Goal: Task Accomplishment & Management: Use online tool/utility

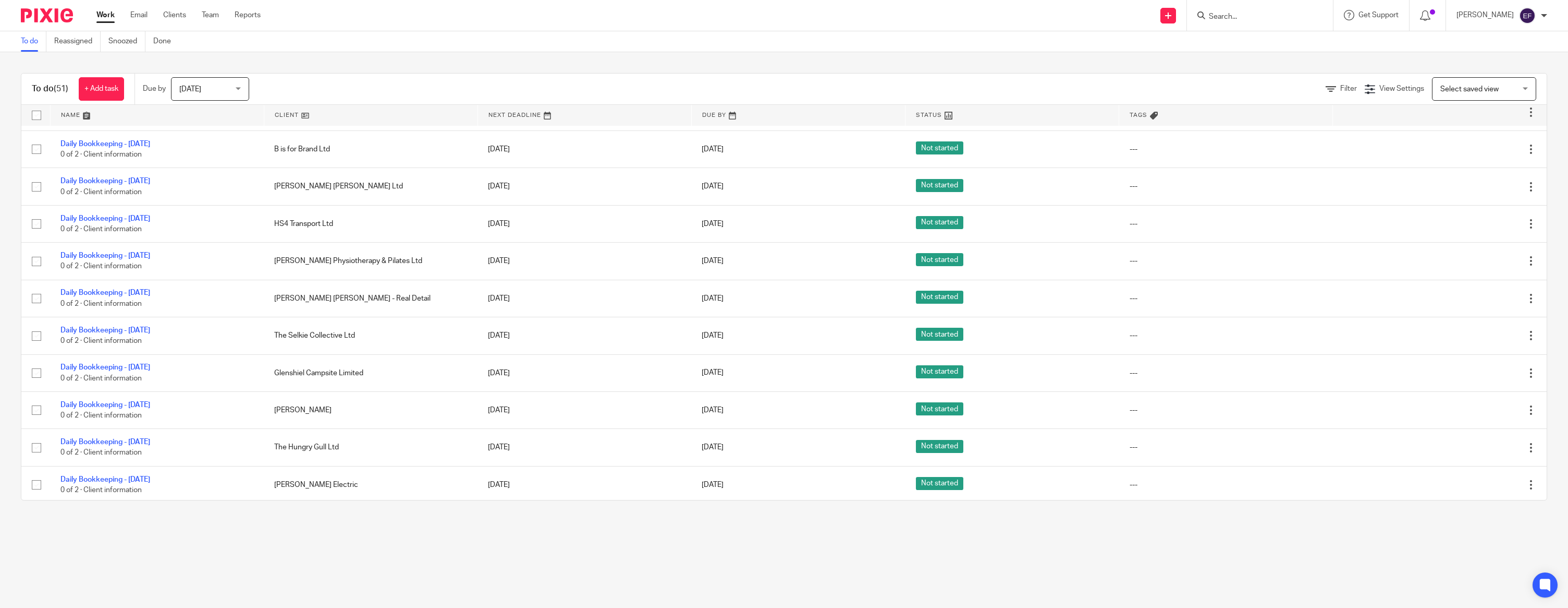
scroll to position [1193, 0]
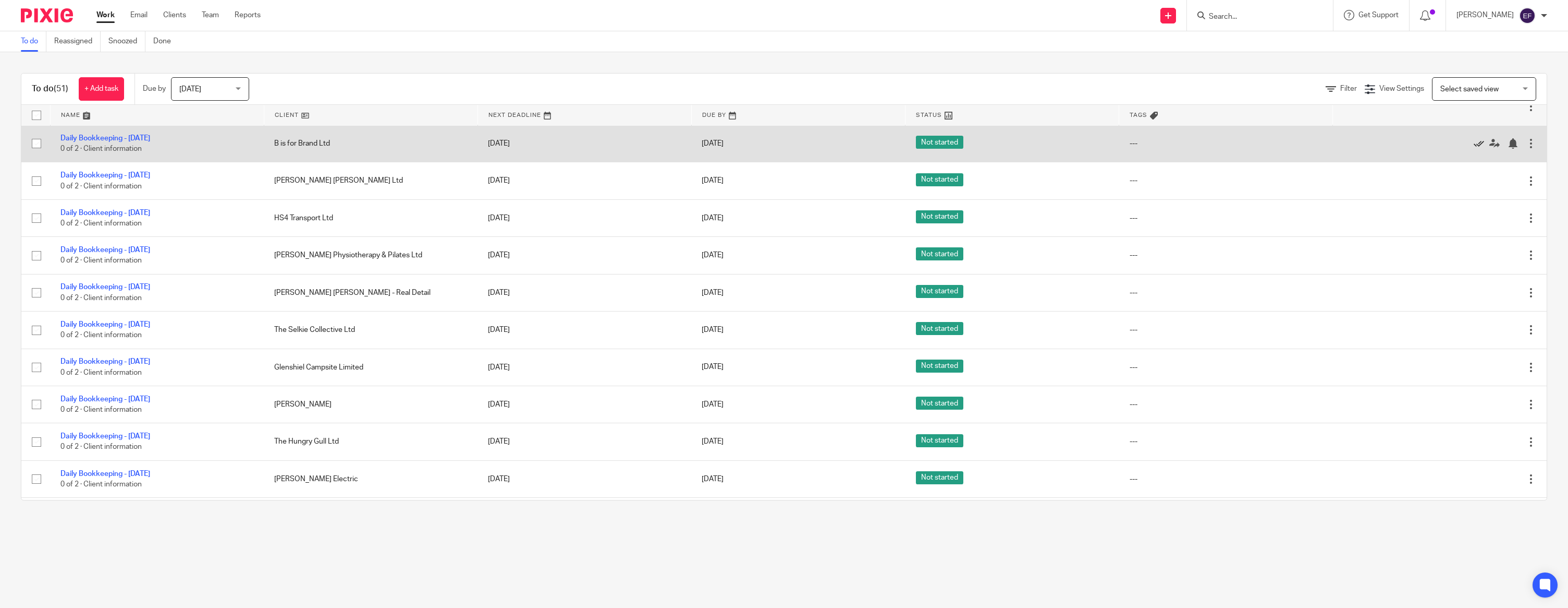
click at [698, 149] on icon at bounding box center [1478, 143] width 10 height 10
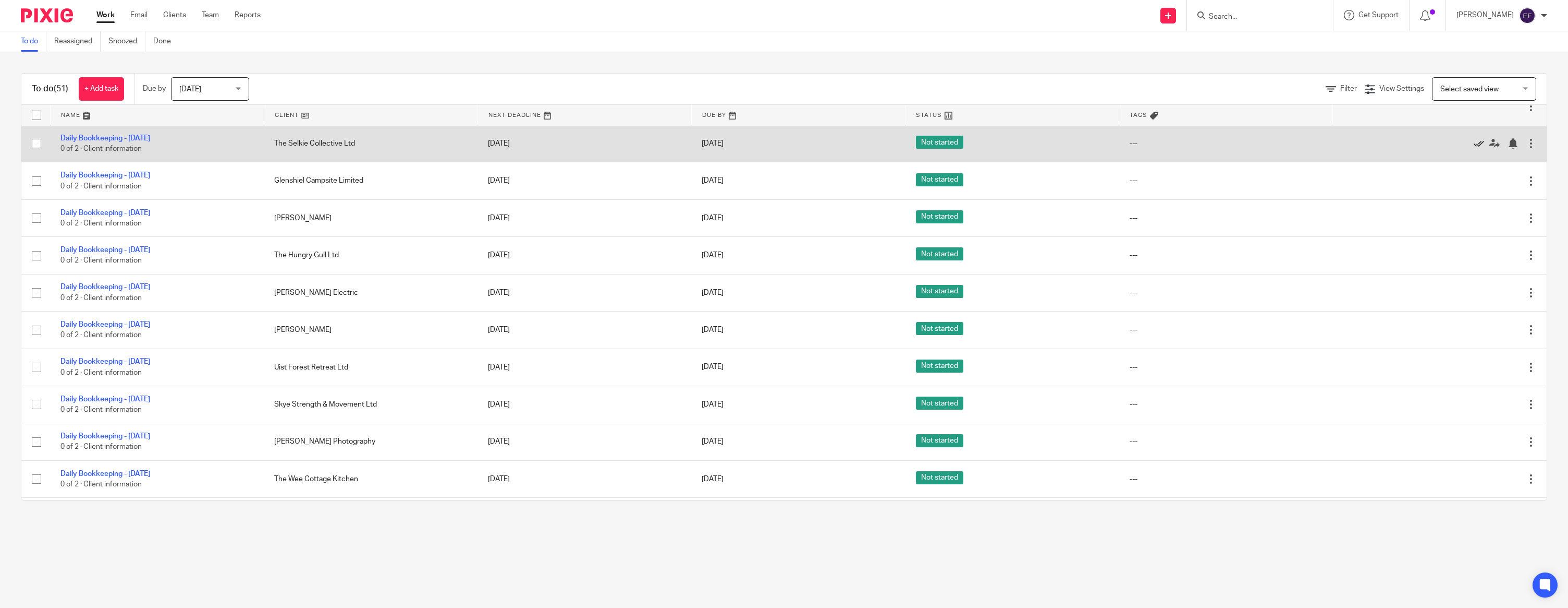
click at [698, 149] on icon at bounding box center [1478, 143] width 10 height 10
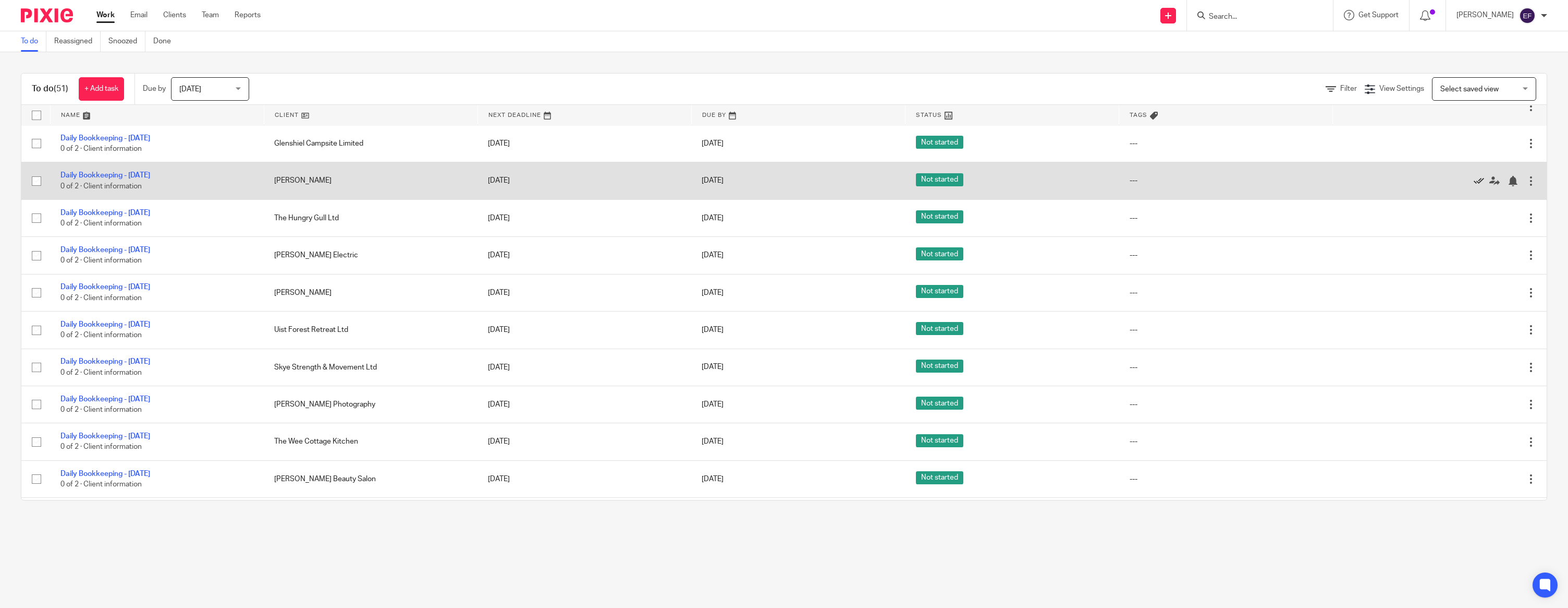
click at [698, 186] on icon at bounding box center [1478, 181] width 10 height 10
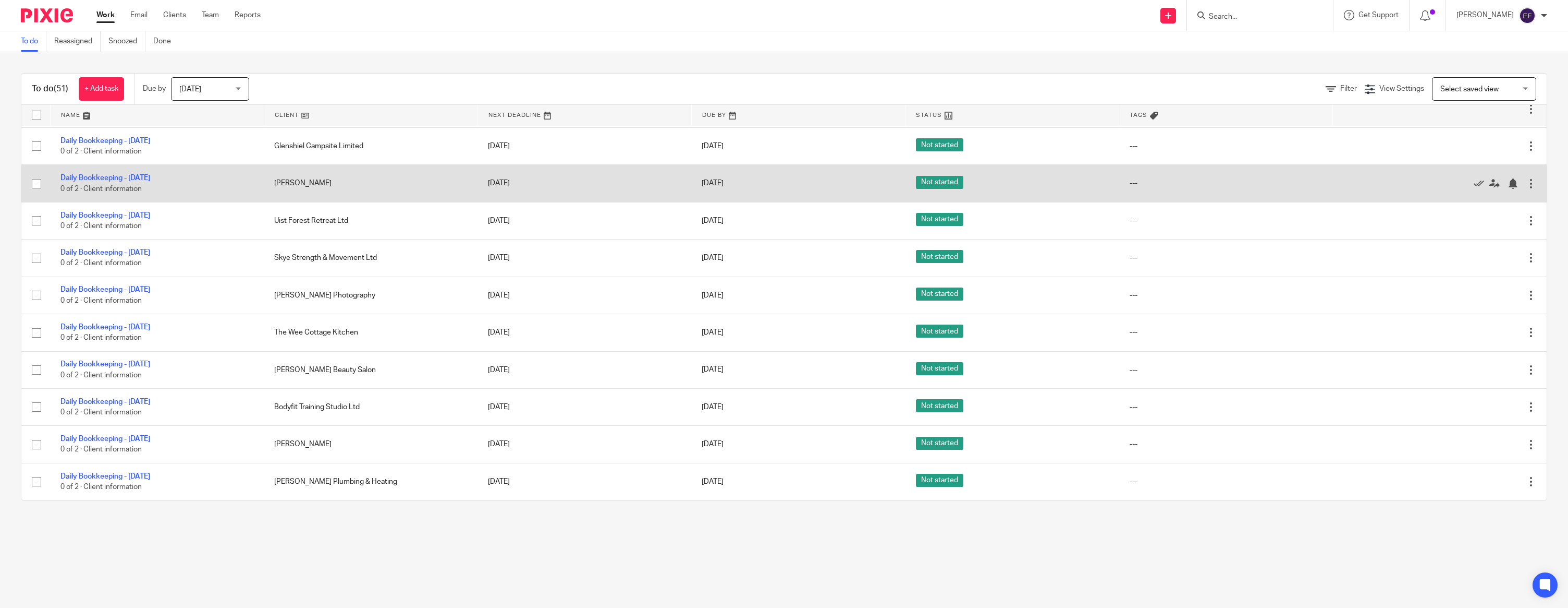
scroll to position [1205, 0]
click at [698, 183] on icon at bounding box center [1478, 183] width 10 height 10
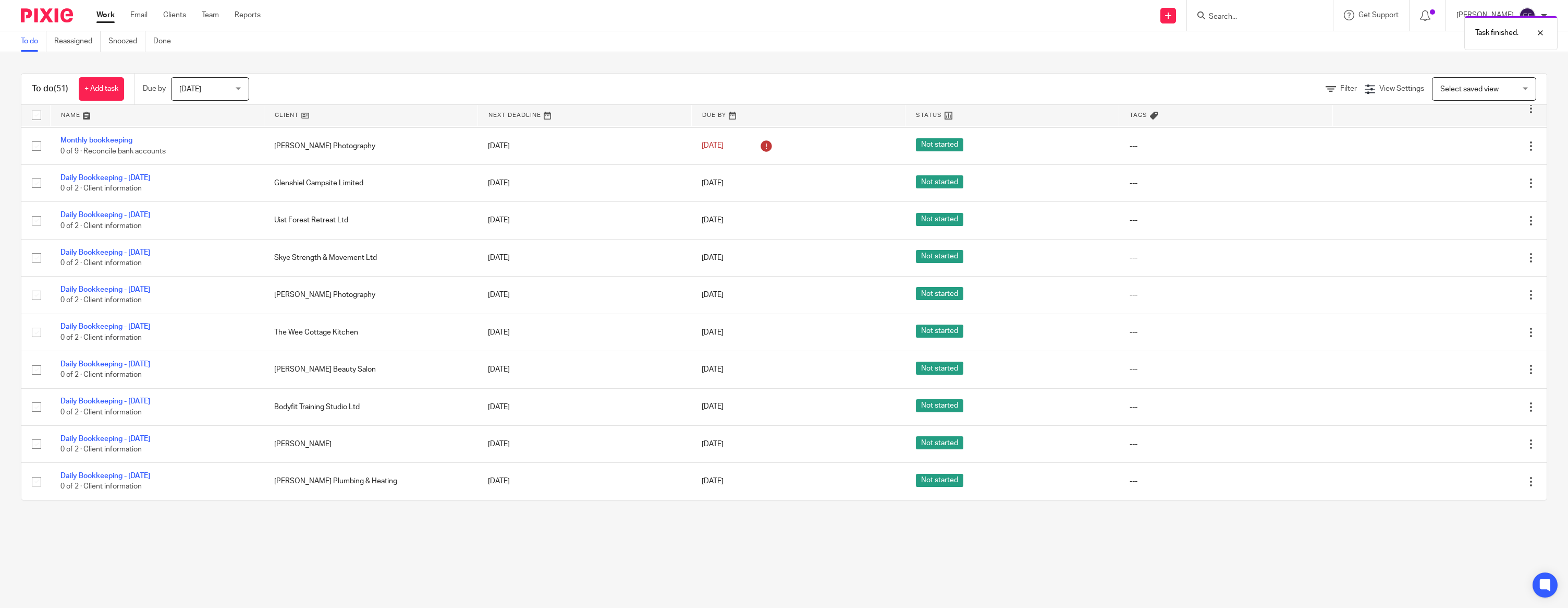
scroll to position [1174, 0]
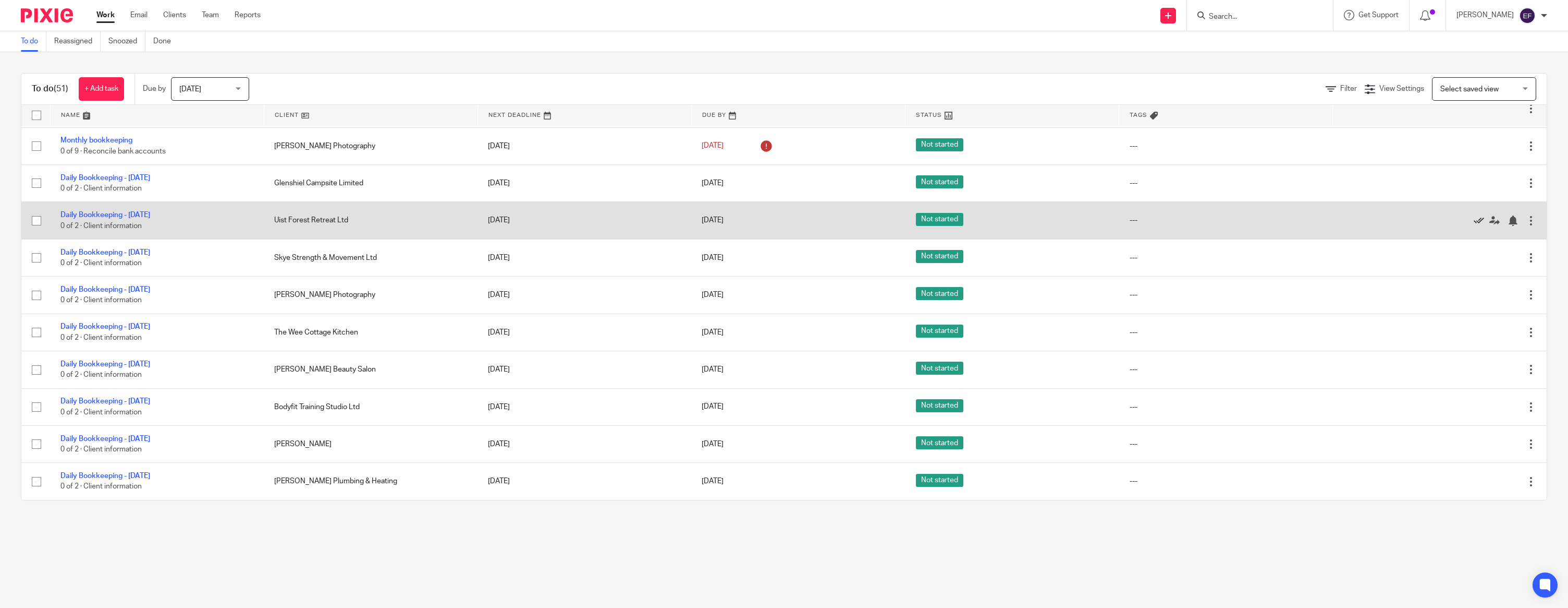
click at [698, 216] on icon at bounding box center [1478, 220] width 10 height 10
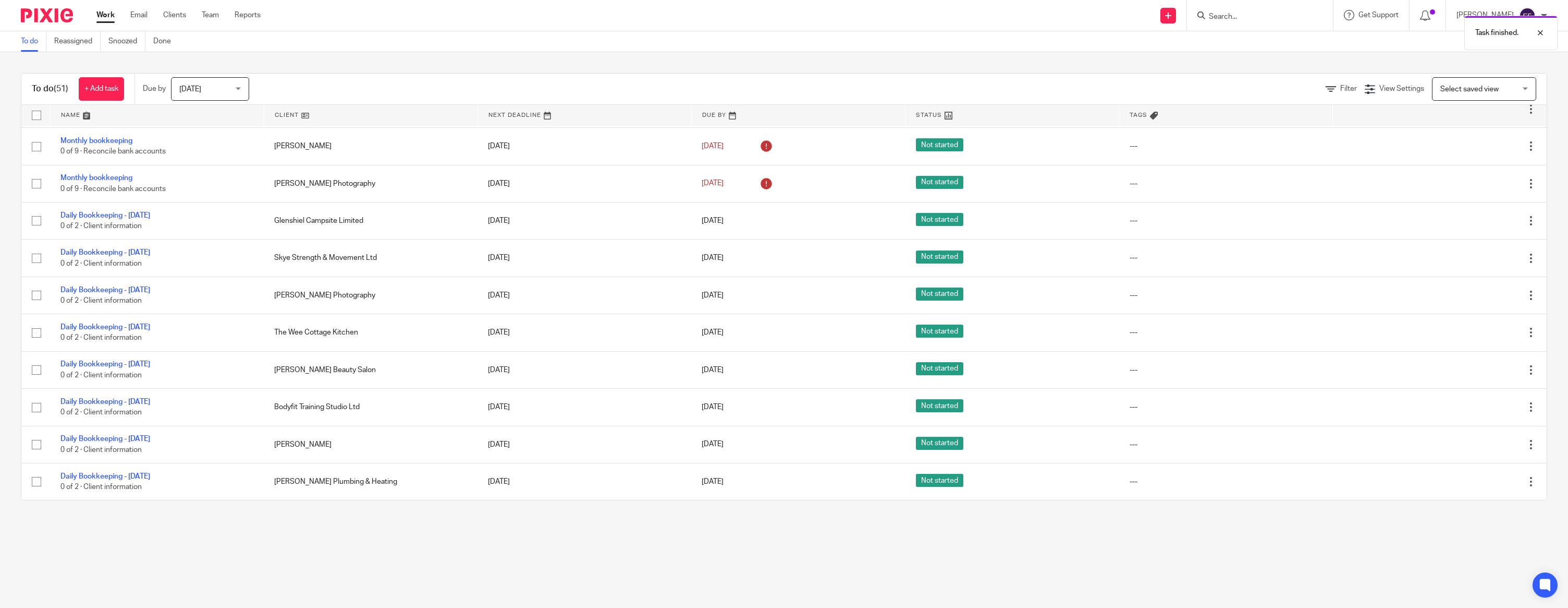
scroll to position [1136, 0]
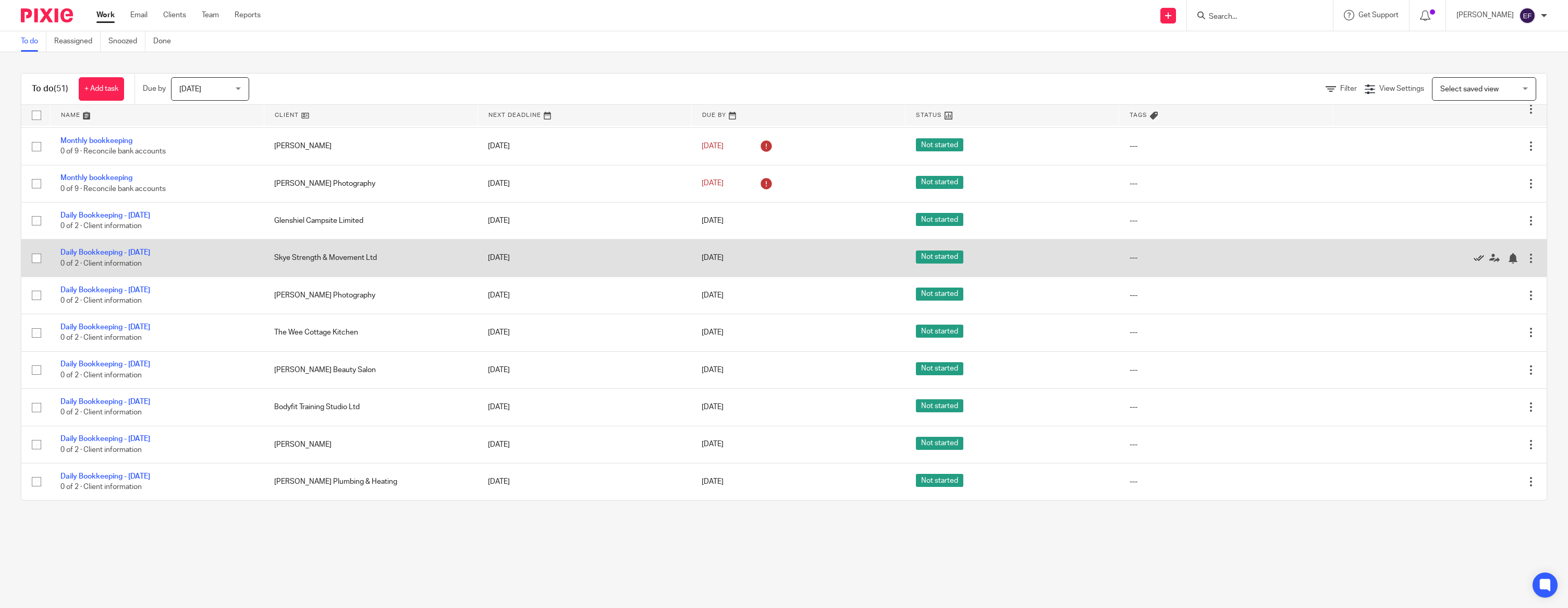
click at [698, 255] on icon at bounding box center [1478, 258] width 10 height 10
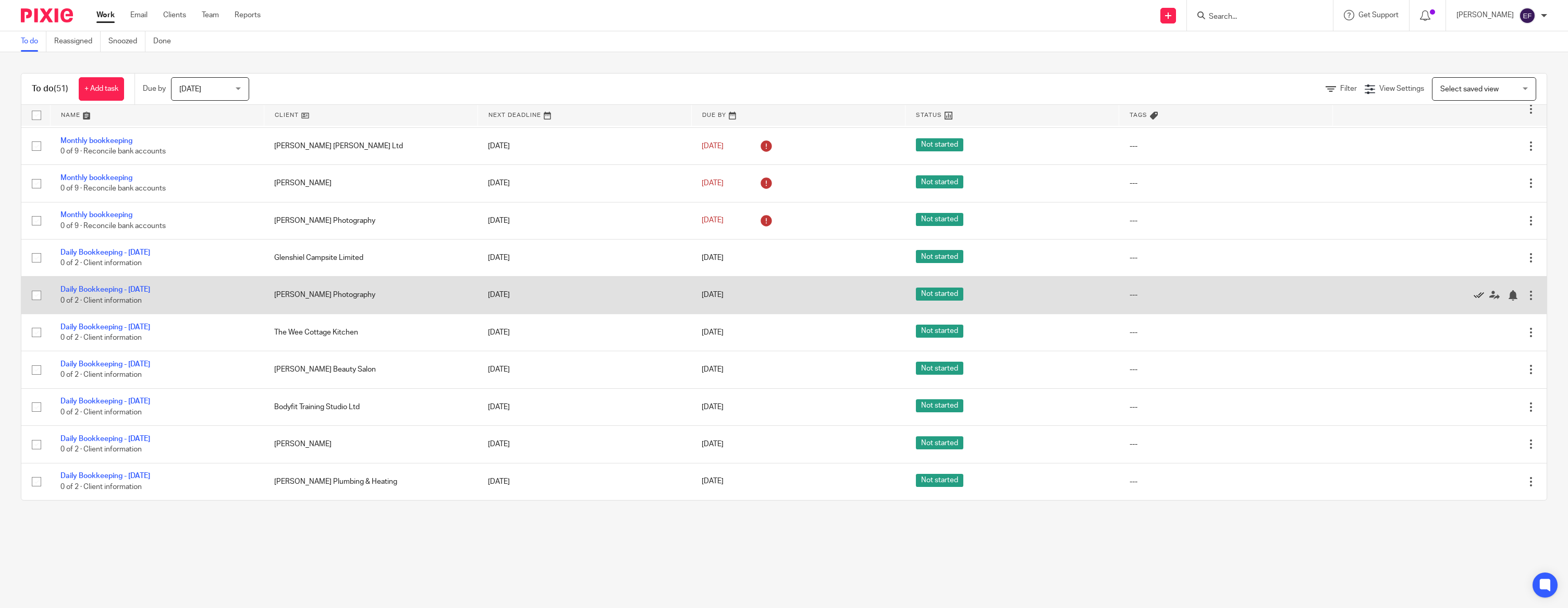
click at [698, 294] on icon at bounding box center [1478, 295] width 10 height 10
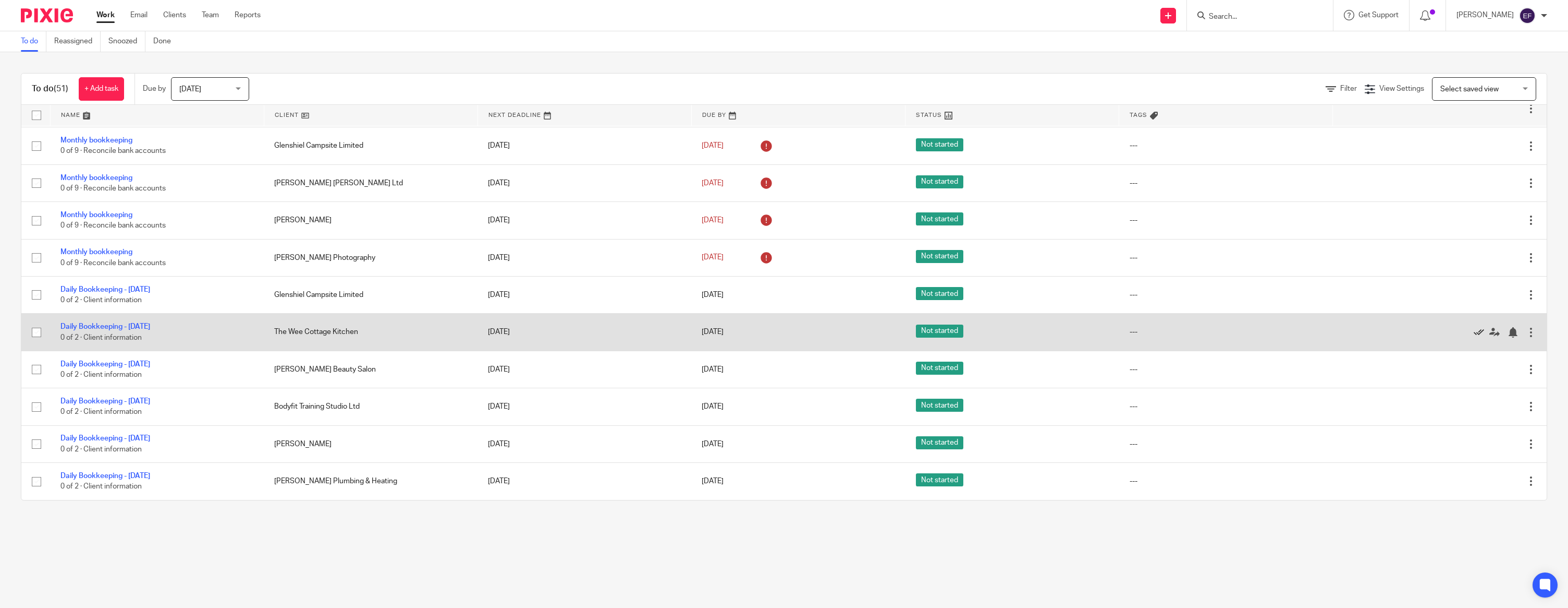
click at [698, 330] on icon at bounding box center [1478, 332] width 10 height 10
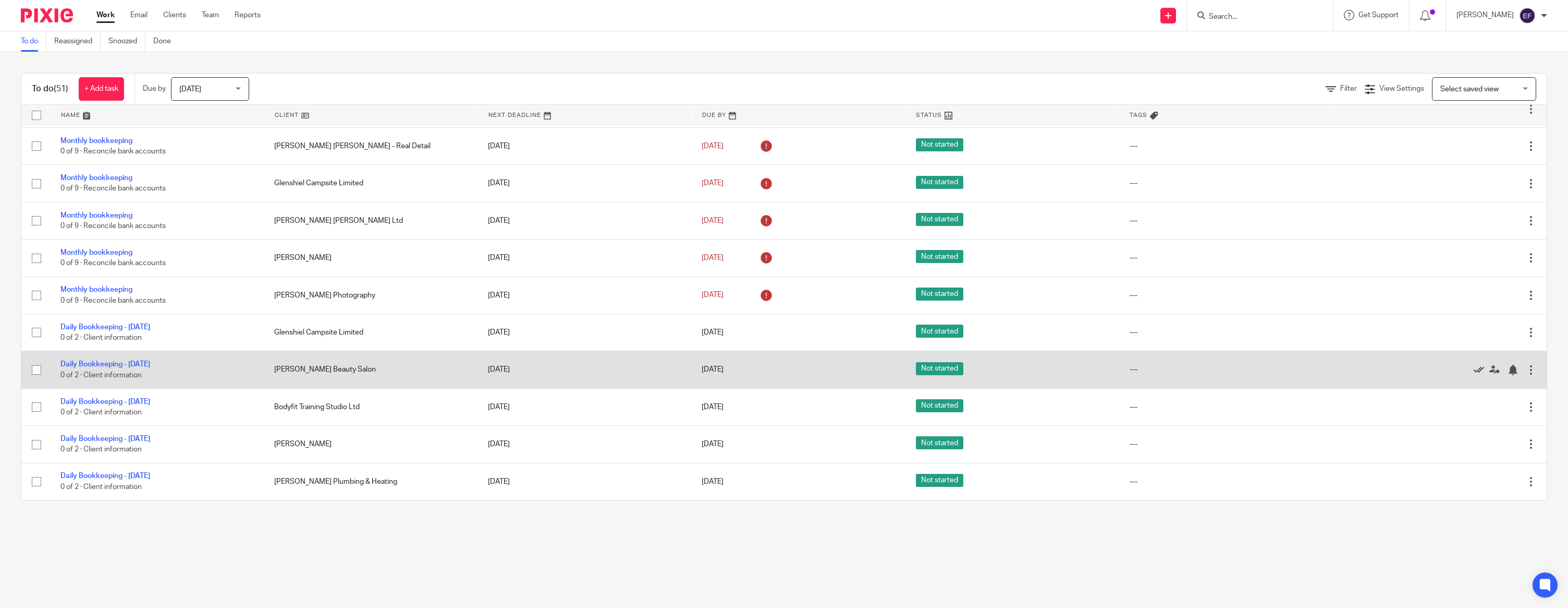
click at [698, 364] on icon at bounding box center [1478, 369] width 10 height 10
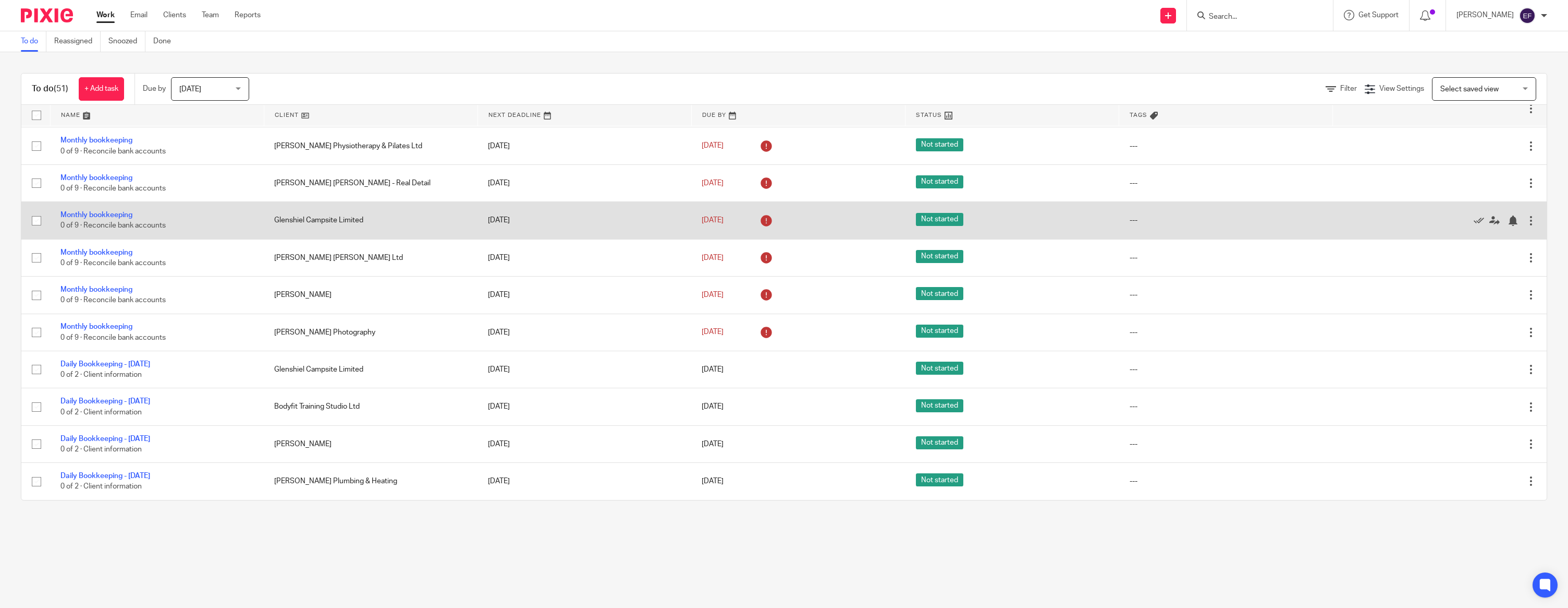
scroll to position [986, 0]
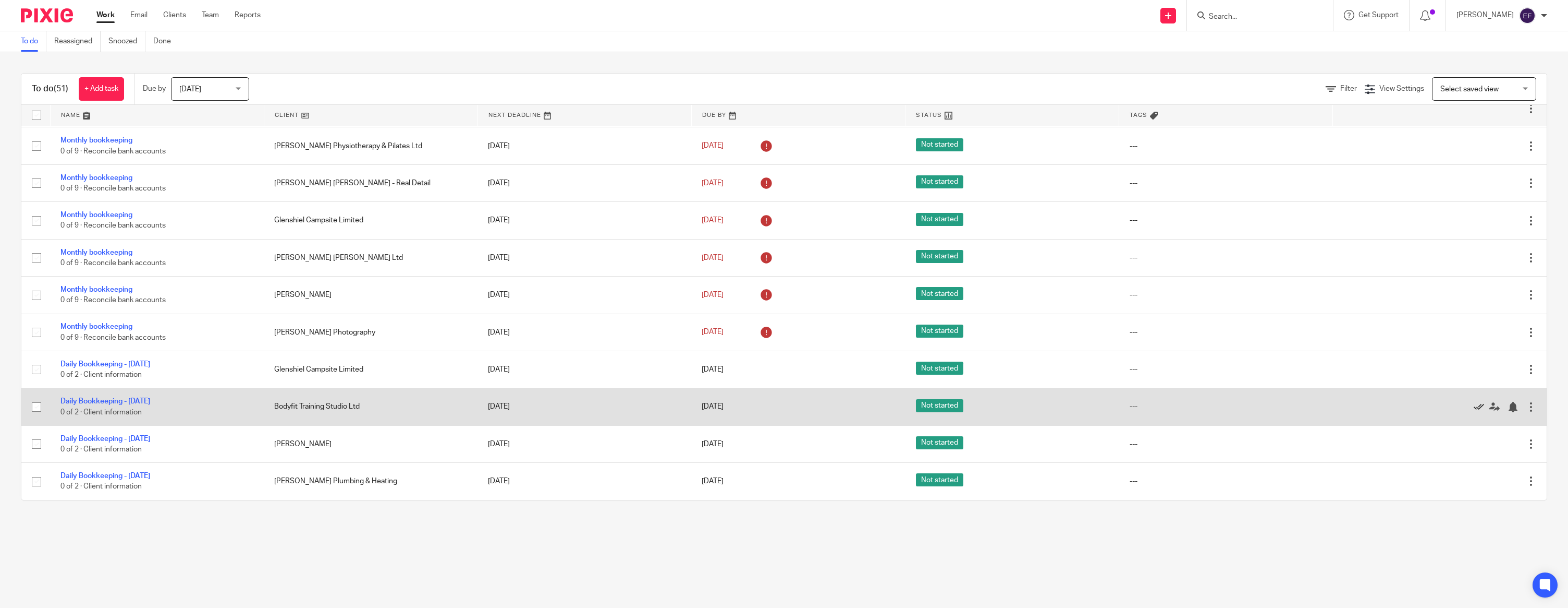
click at [698, 403] on icon at bounding box center [1478, 406] width 10 height 10
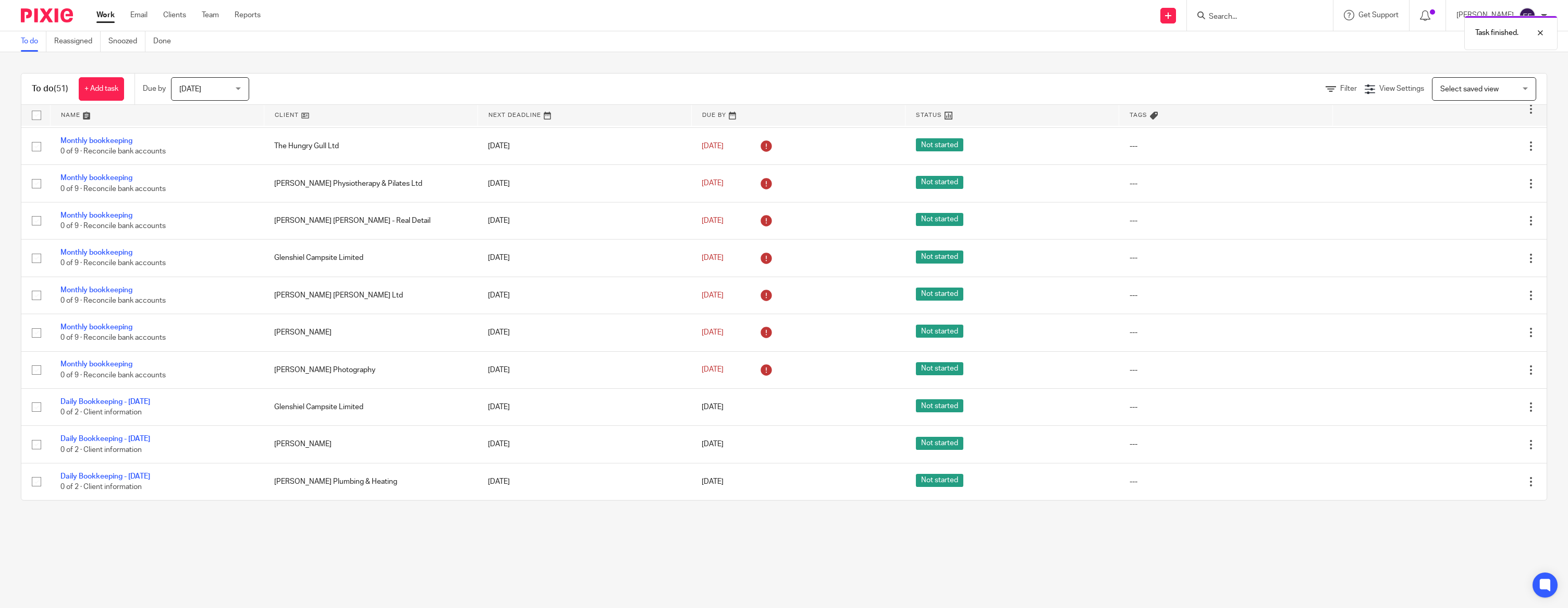
scroll to position [947, 0]
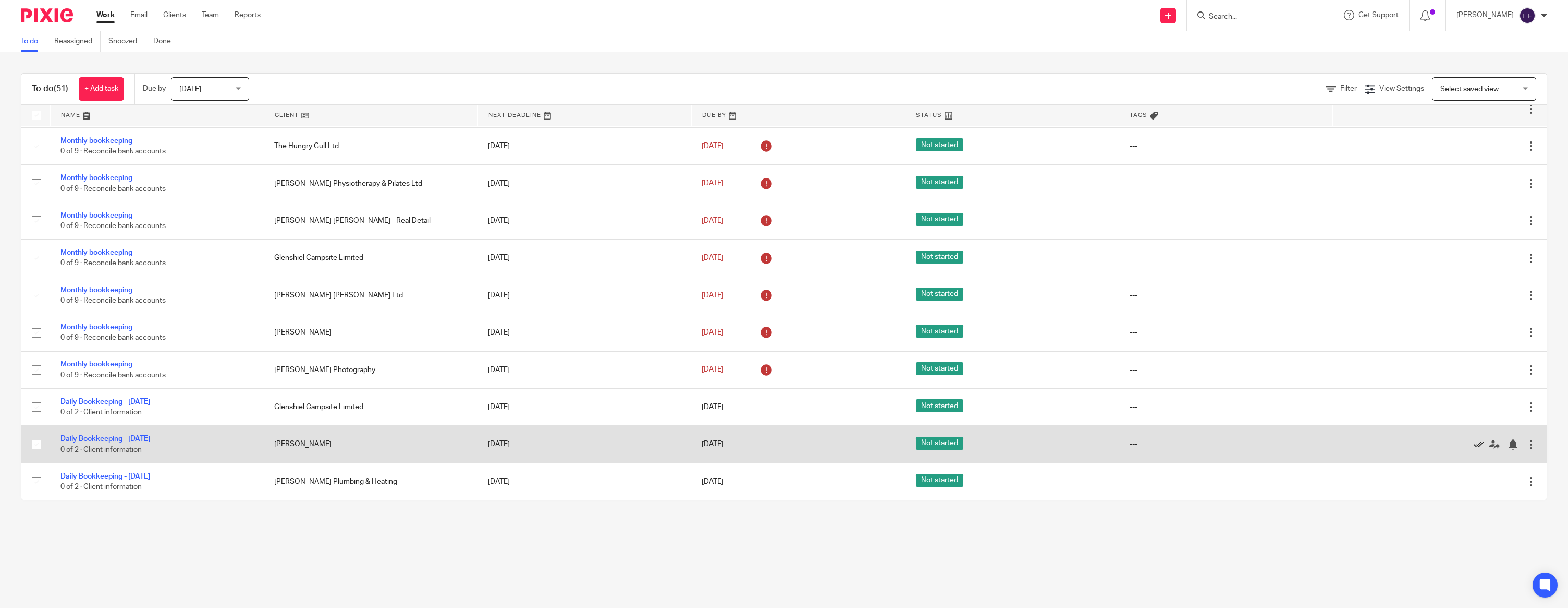
click at [698, 444] on icon at bounding box center [1478, 444] width 10 height 10
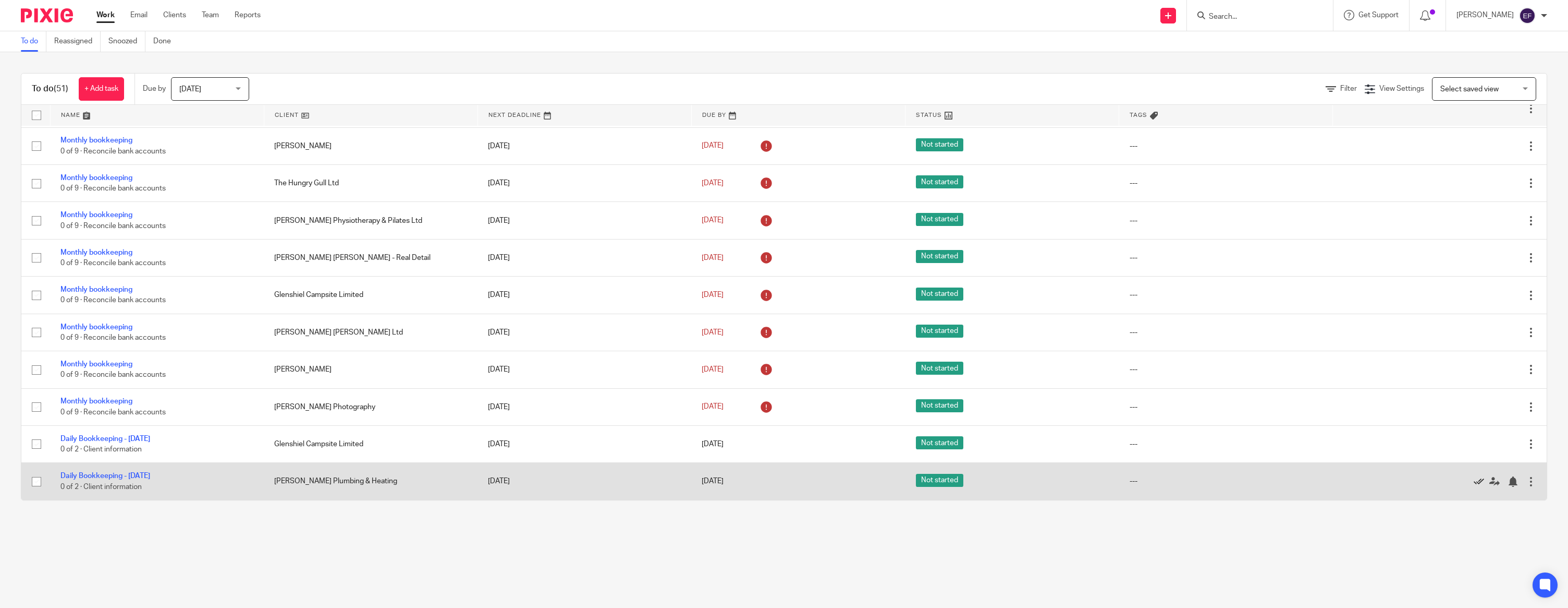
click at [698, 483] on icon at bounding box center [1478, 481] width 10 height 10
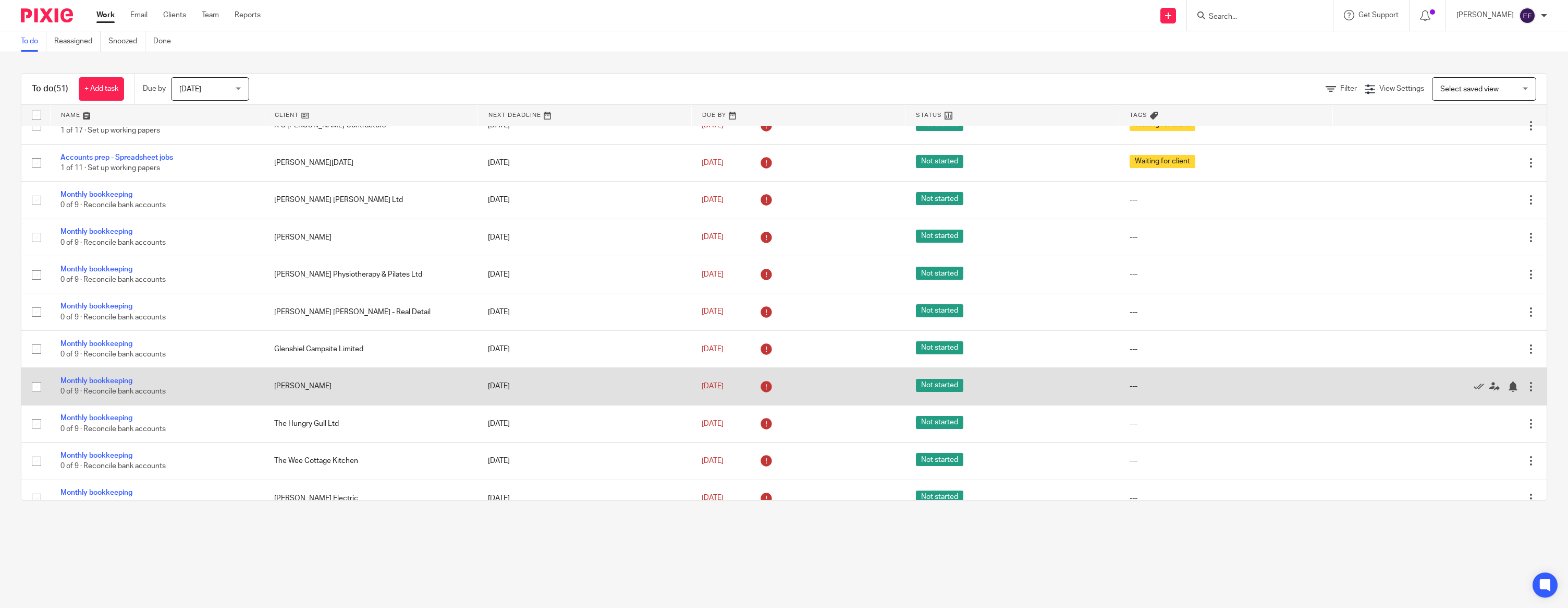
scroll to position [0, 0]
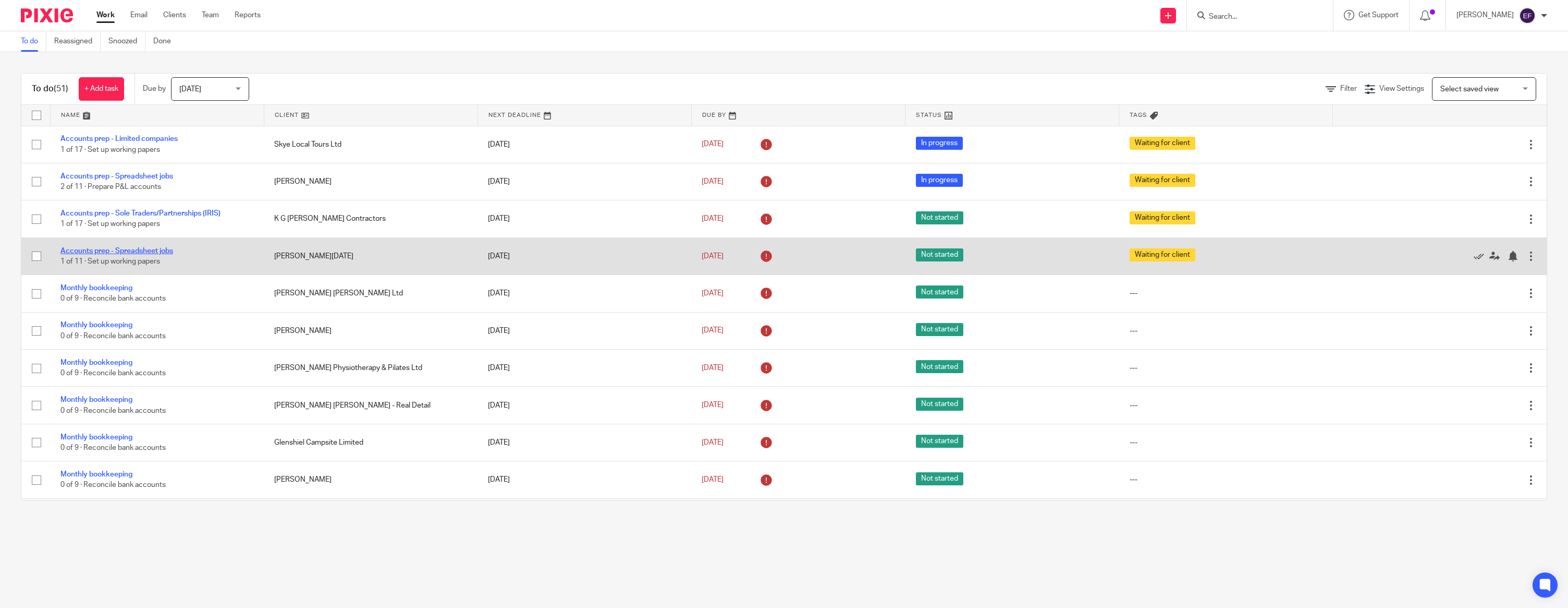
click at [149, 249] on link "Accounts prep - Spreadsheet jobs" at bounding box center [117, 251] width 113 height 7
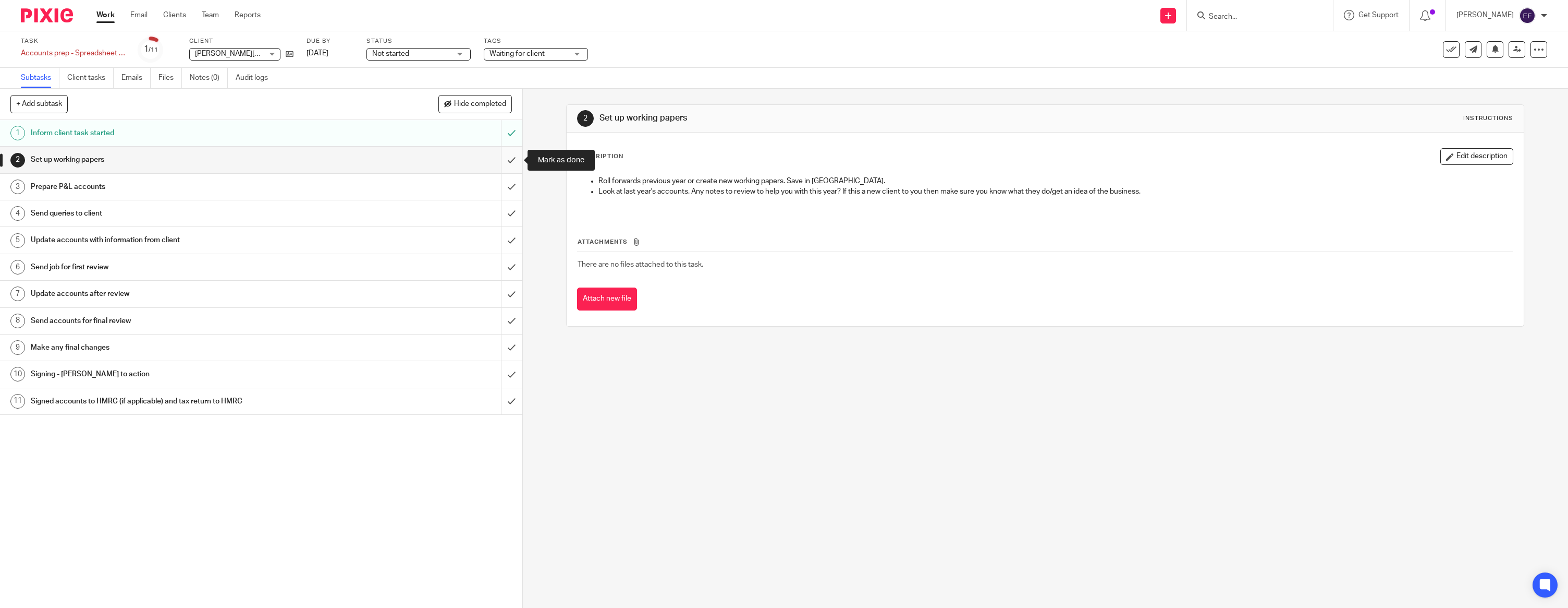
click at [509, 158] on input "submit" at bounding box center [261, 159] width 522 height 26
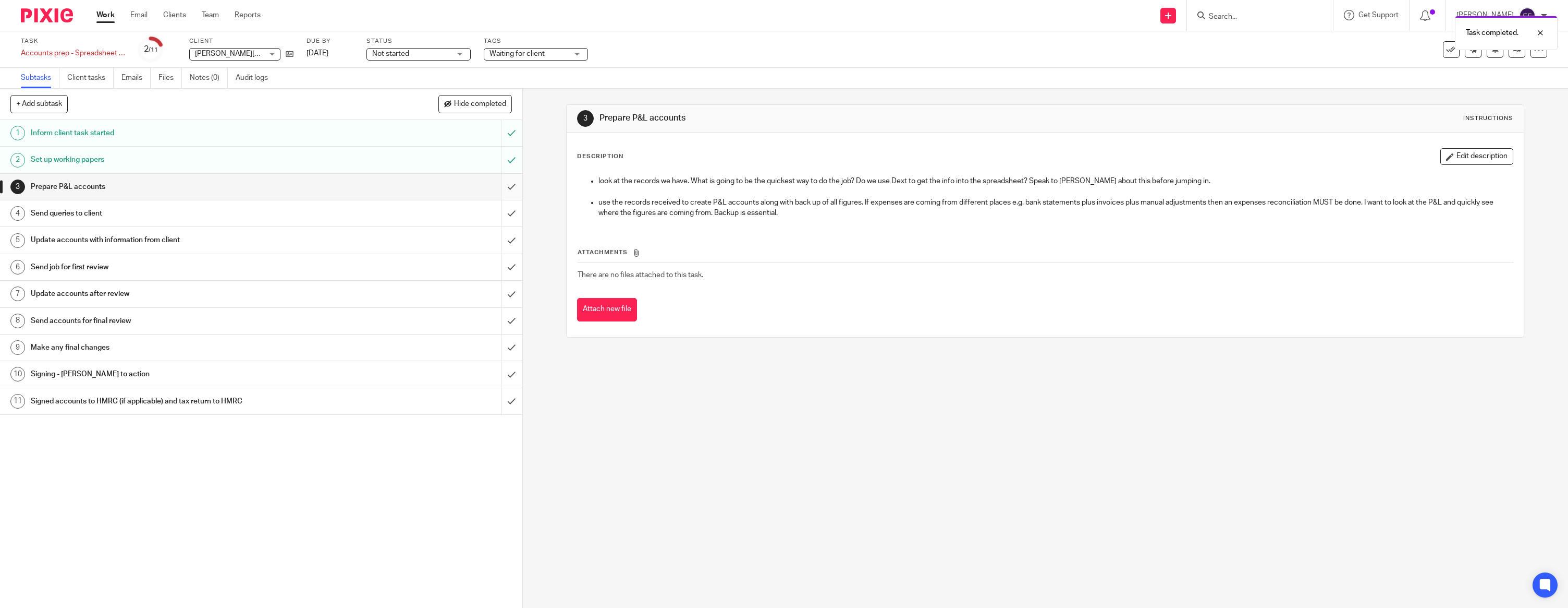
click at [510, 192] on input "submit" at bounding box center [261, 186] width 522 height 26
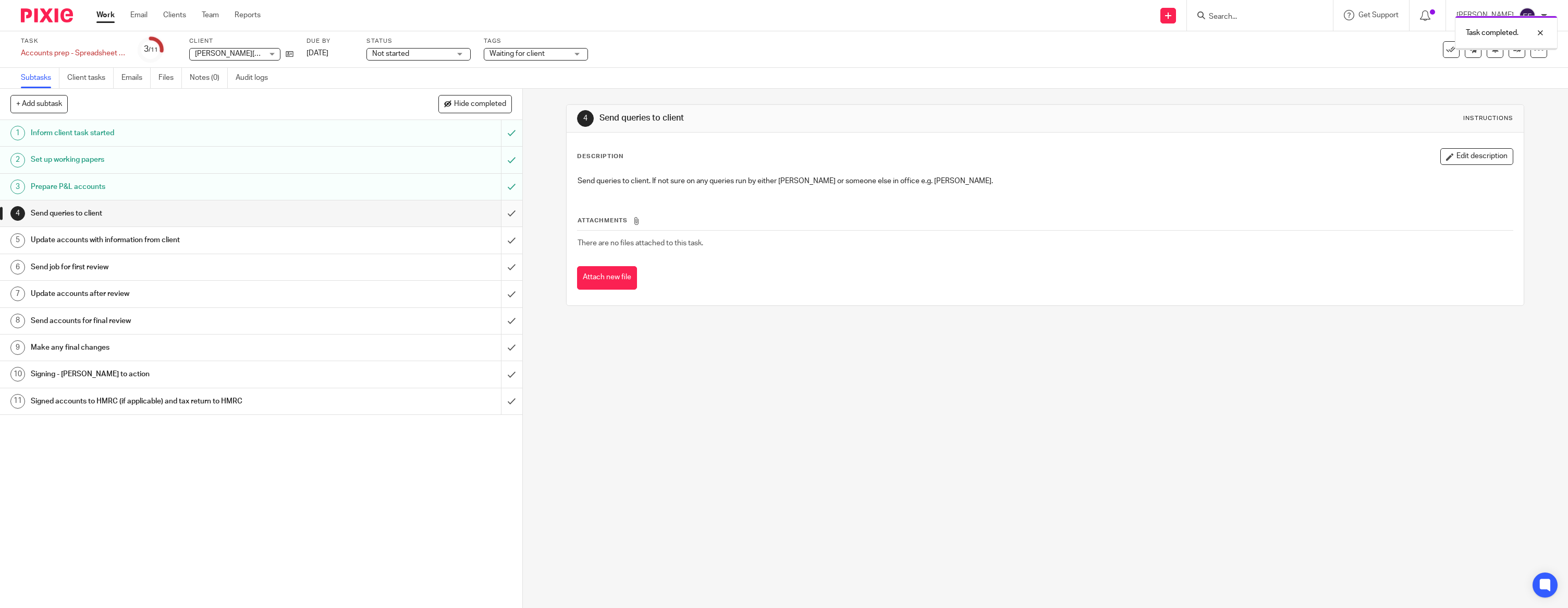
click at [512, 211] on input "submit" at bounding box center [261, 213] width 522 height 26
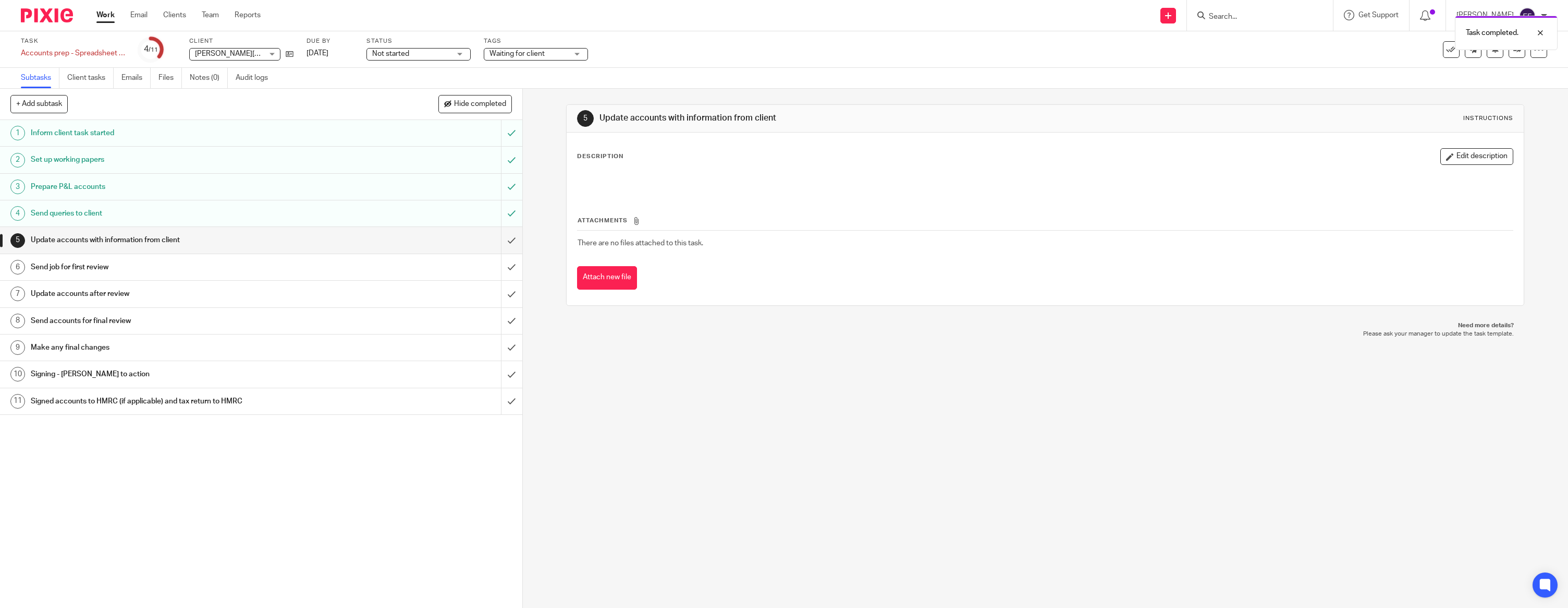
click at [39, 17] on img at bounding box center [46, 16] width 52 height 14
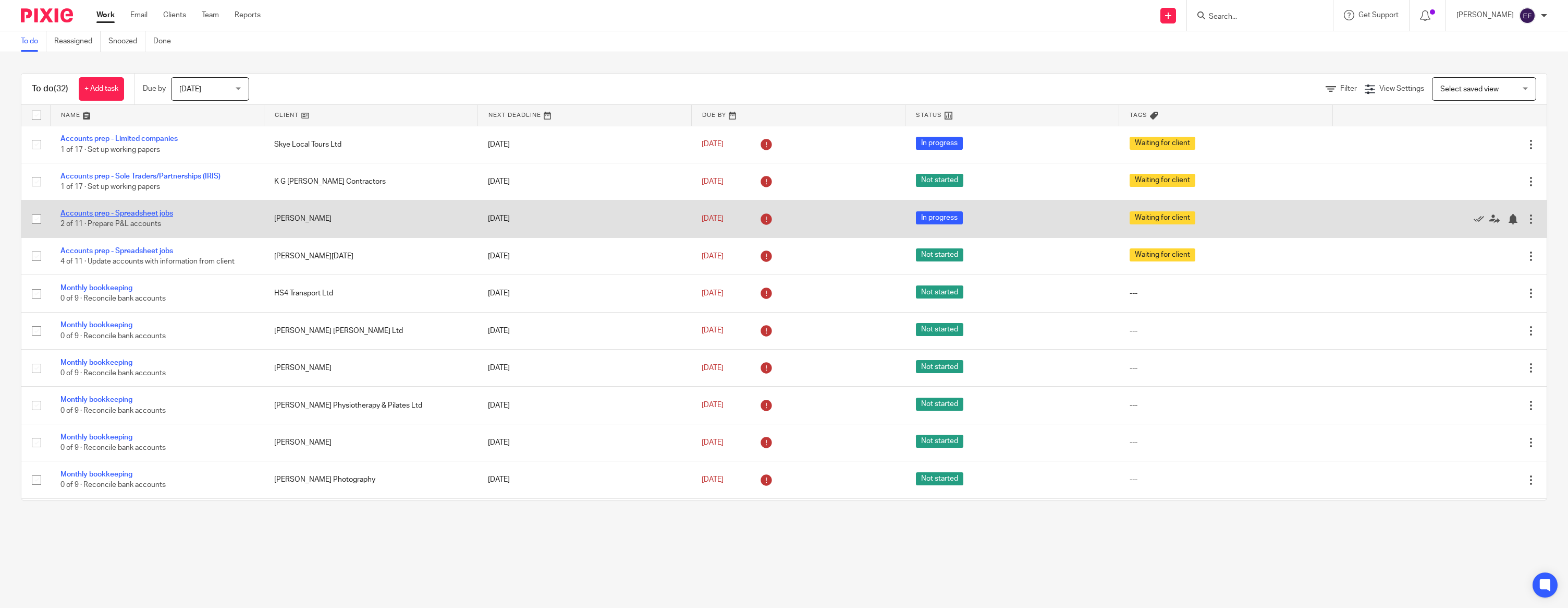
click at [140, 213] on link "Accounts prep - Spreadsheet jobs" at bounding box center [117, 213] width 113 height 7
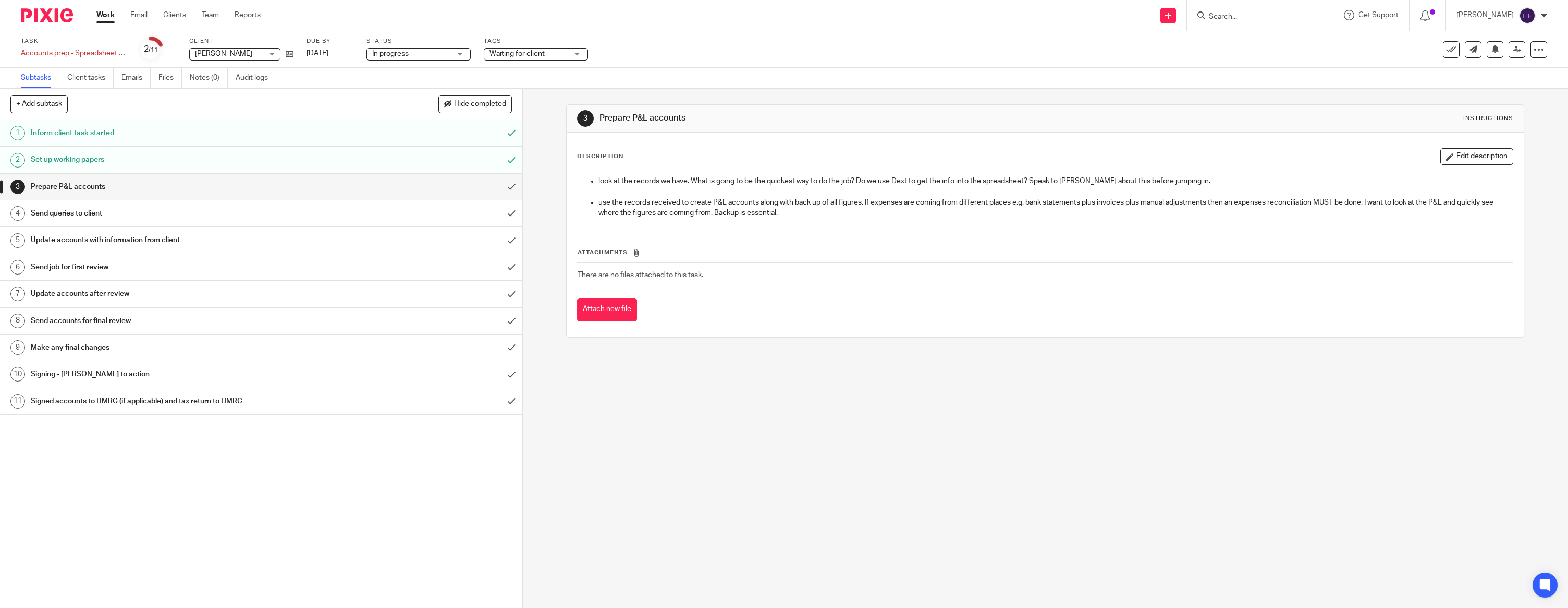
click at [57, 17] on img at bounding box center [46, 16] width 52 height 14
